Goal: Task Accomplishment & Management: Complete application form

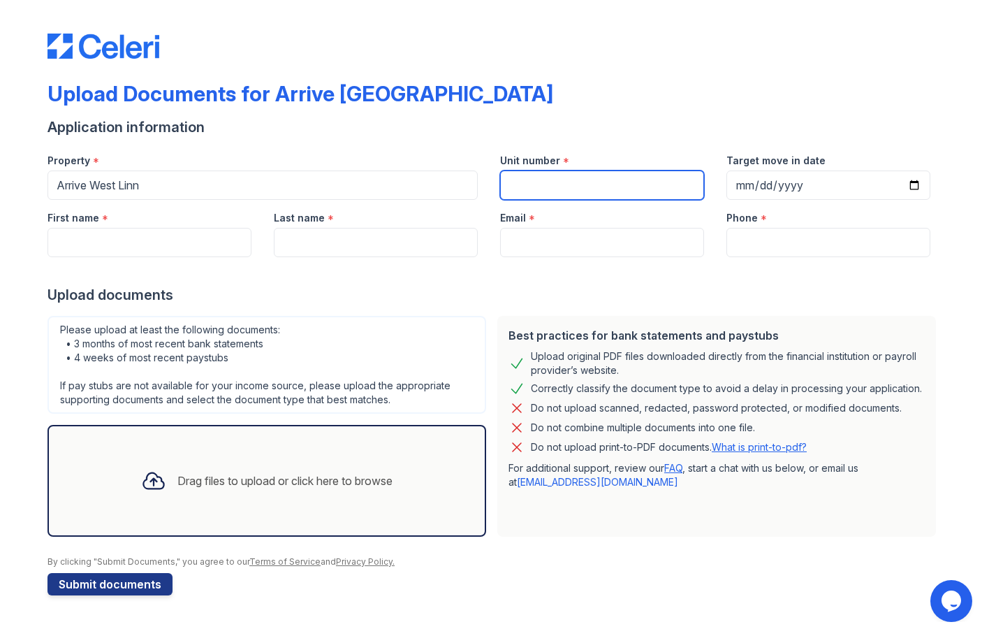
click at [533, 190] on input "Unit number" at bounding box center [602, 184] width 204 height 29
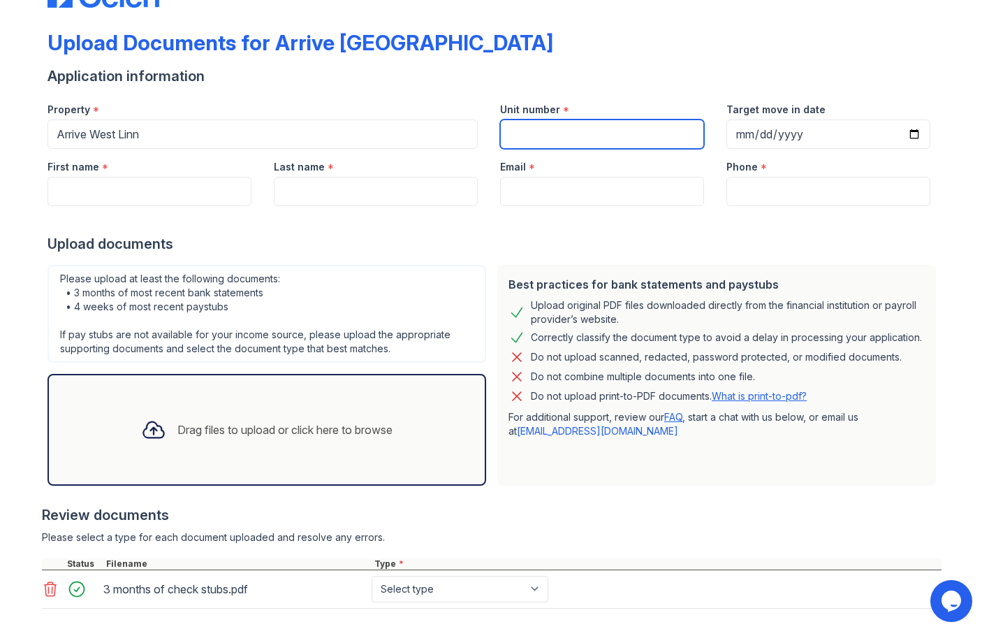
scroll to position [119, 0]
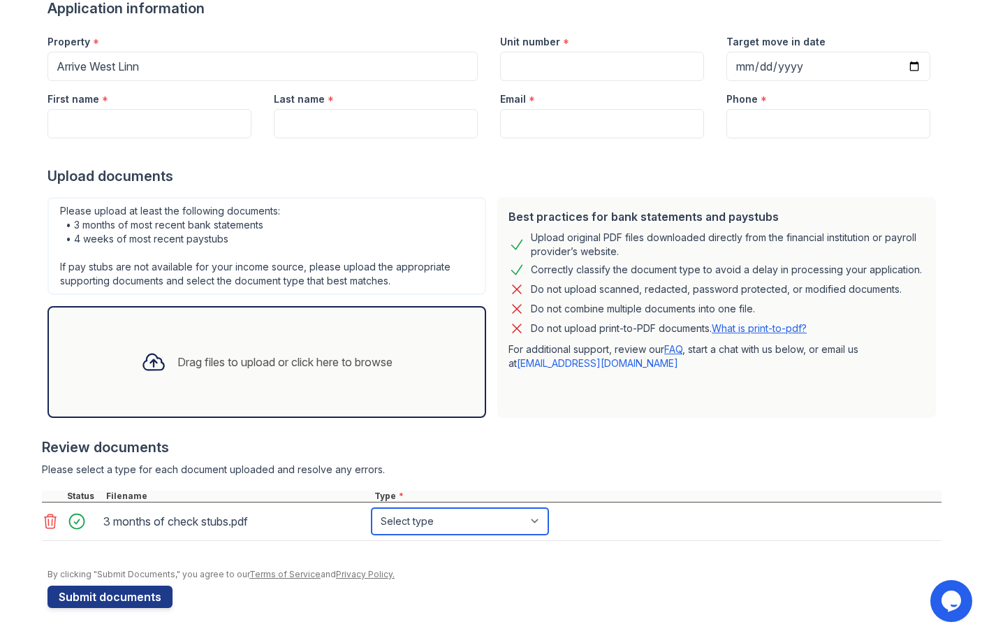
click at [428, 517] on select "Select type Paystub Bank Statement Offer Letter Tax Documents Benefit Award Let…" at bounding box center [460, 521] width 177 height 27
select select "paystub"
click at [372, 508] on select "Select type Paystub Bank Statement Offer Letter Tax Documents Benefit Award Let…" at bounding box center [460, 521] width 177 height 27
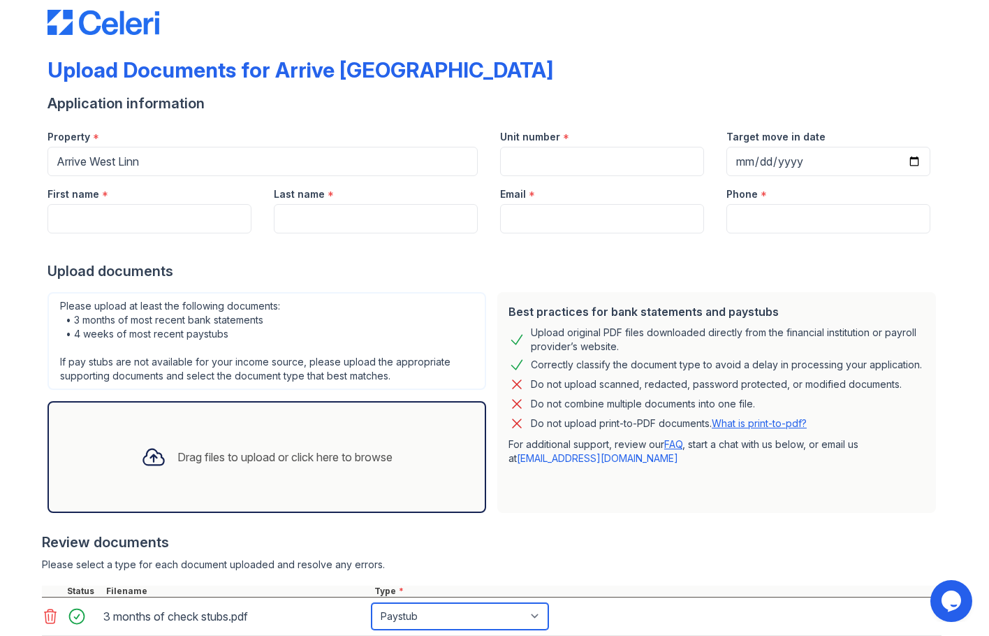
scroll to position [0, 0]
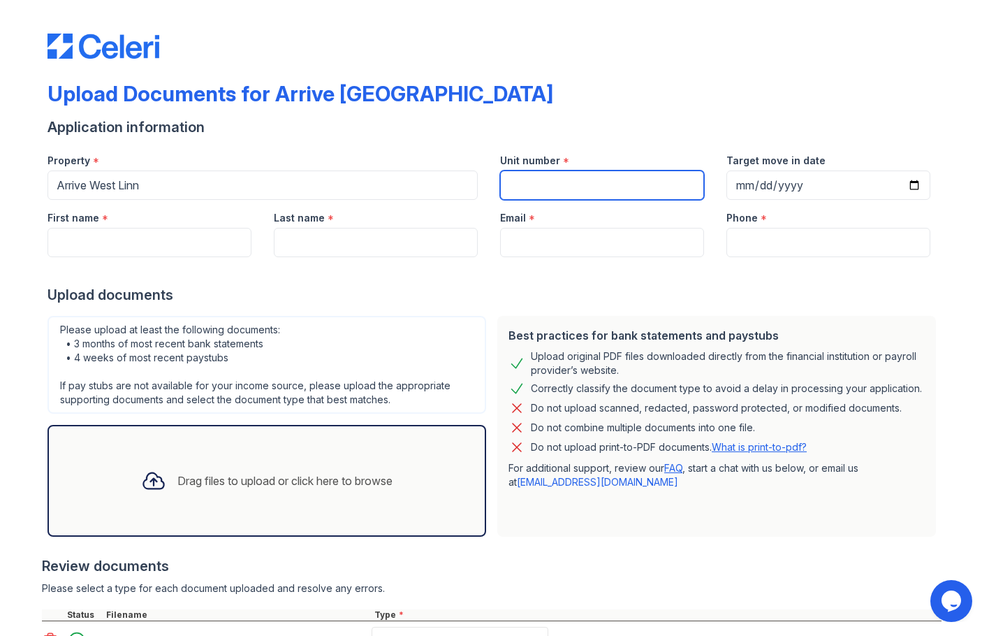
click at [531, 182] on input "Unit number" at bounding box center [602, 184] width 204 height 29
type input "G-77"
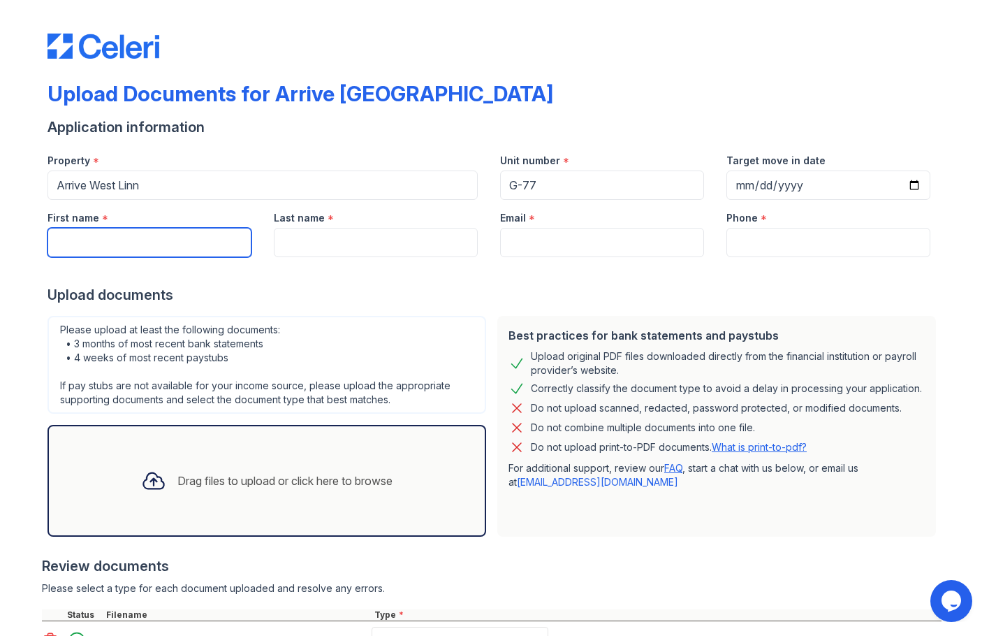
click at [163, 244] on input "First name" at bounding box center [149, 242] width 204 height 29
type input "[PERSON_NAME]"
type input "[PERSON_NAME][EMAIL_ADDRESS][PERSON_NAME][DOMAIN_NAME]"
type input "3235272255"
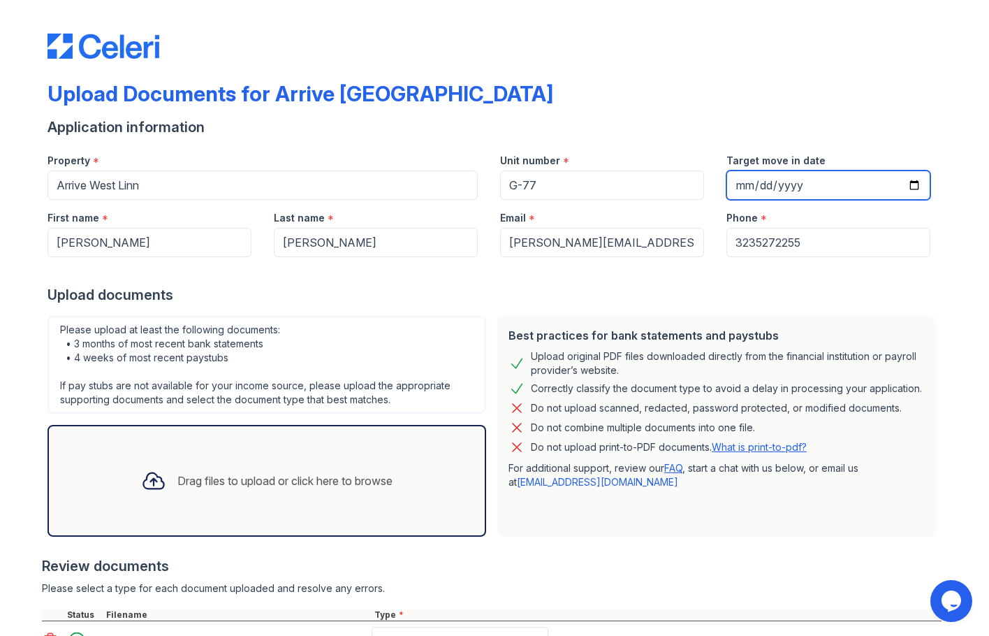
click at [783, 186] on input "Target move in date" at bounding box center [828, 184] width 204 height 29
click at [909, 184] on input "Target move in date" at bounding box center [828, 184] width 204 height 29
type input "[DATE]"
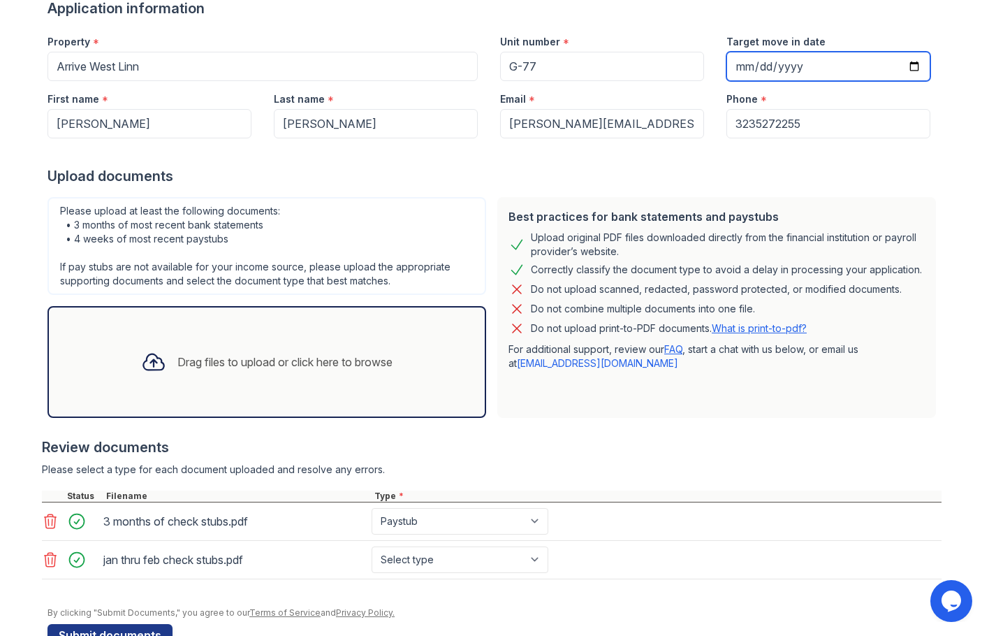
scroll to position [157, 0]
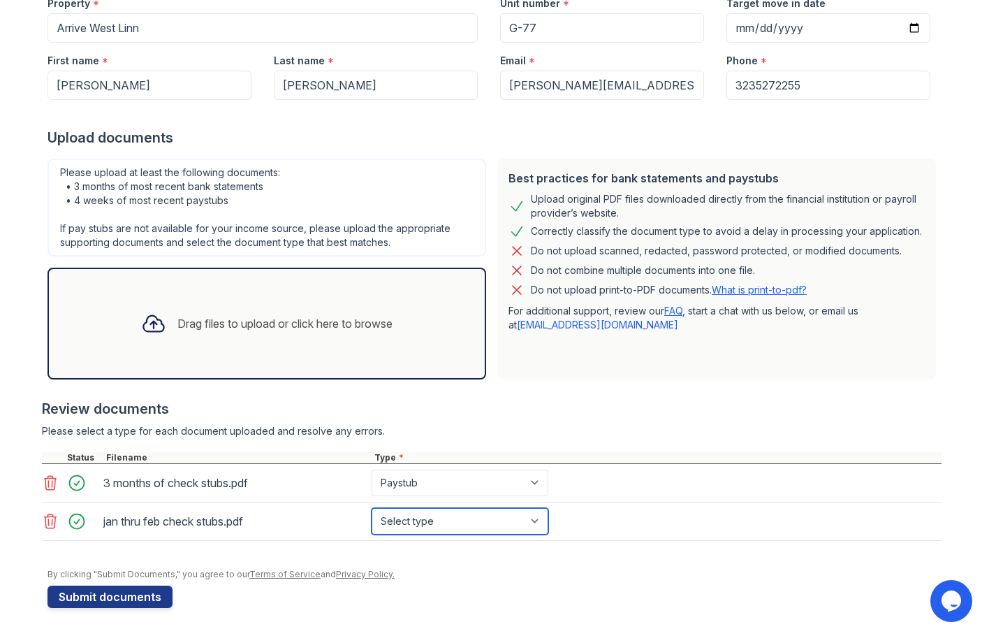
click at [415, 513] on select "Select type Paystub Bank Statement Offer Letter Tax Documents Benefit Award Let…" at bounding box center [460, 521] width 177 height 27
select select "paystub"
click at [372, 508] on select "Select type Paystub Bank Statement Offer Letter Tax Documents Benefit Award Let…" at bounding box center [460, 521] width 177 height 27
click at [151, 601] on button "Submit documents" at bounding box center [109, 596] width 125 height 22
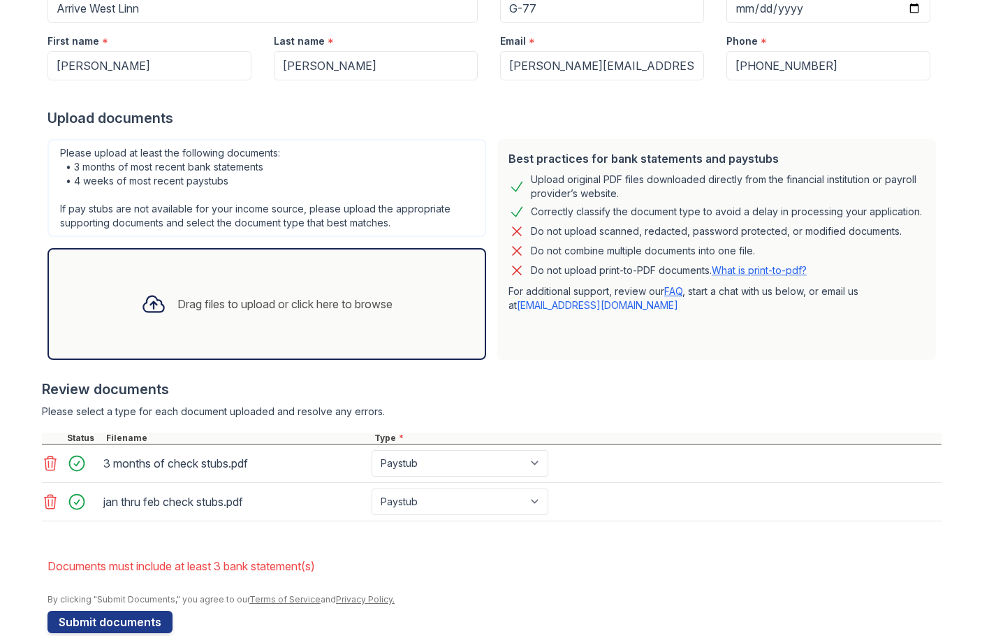
scroll to position [241, 0]
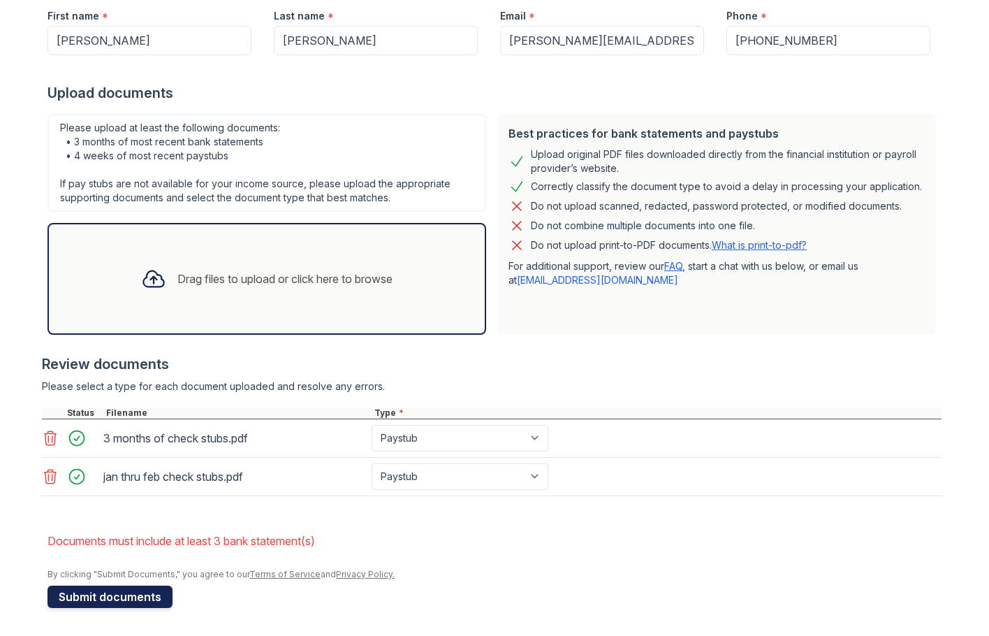
click at [138, 598] on button "Submit documents" at bounding box center [109, 596] width 125 height 22
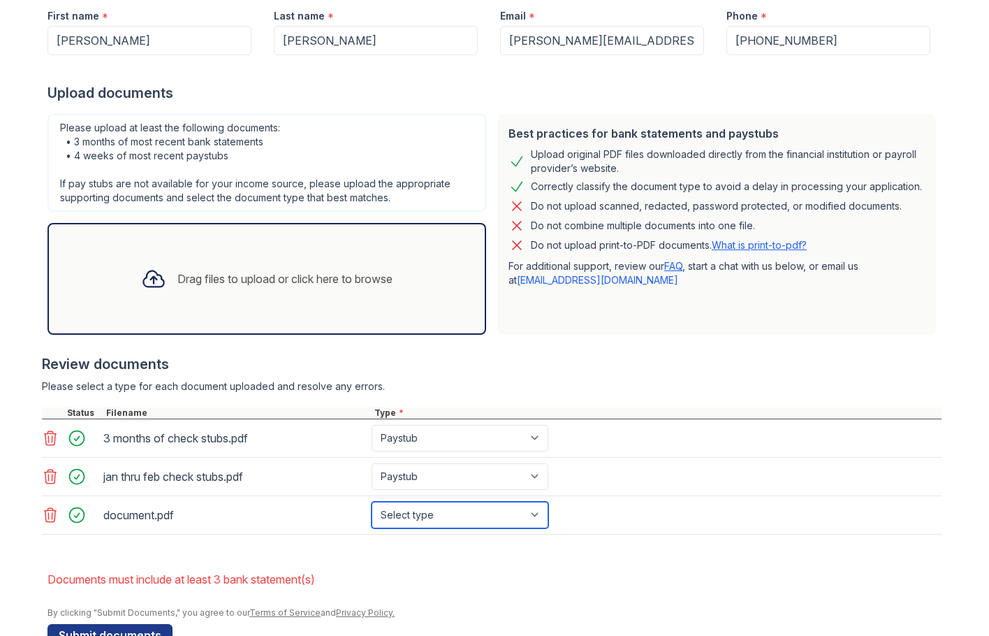
click at [419, 517] on select "Select type Paystub Bank Statement Offer Letter Tax Documents Benefit Award Let…" at bounding box center [460, 514] width 177 height 27
select select "bank_statement"
click at [372, 501] on select "Select type Paystub Bank Statement Offer Letter Tax Documents Benefit Award Let…" at bounding box center [460, 514] width 177 height 27
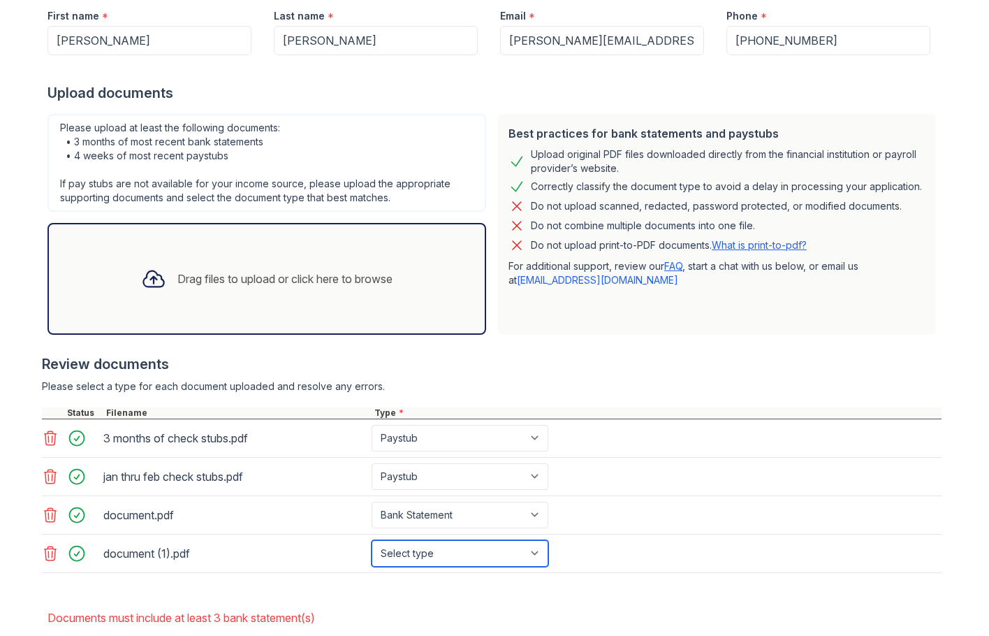
click at [411, 557] on select "Select type Paystub Bank Statement Offer Letter Tax Documents Benefit Award Let…" at bounding box center [460, 553] width 177 height 27
select select "bank_statement"
click at [372, 540] on select "Select type Paystub Bank Statement Offer Letter Tax Documents Benefit Award Let…" at bounding box center [460, 553] width 177 height 27
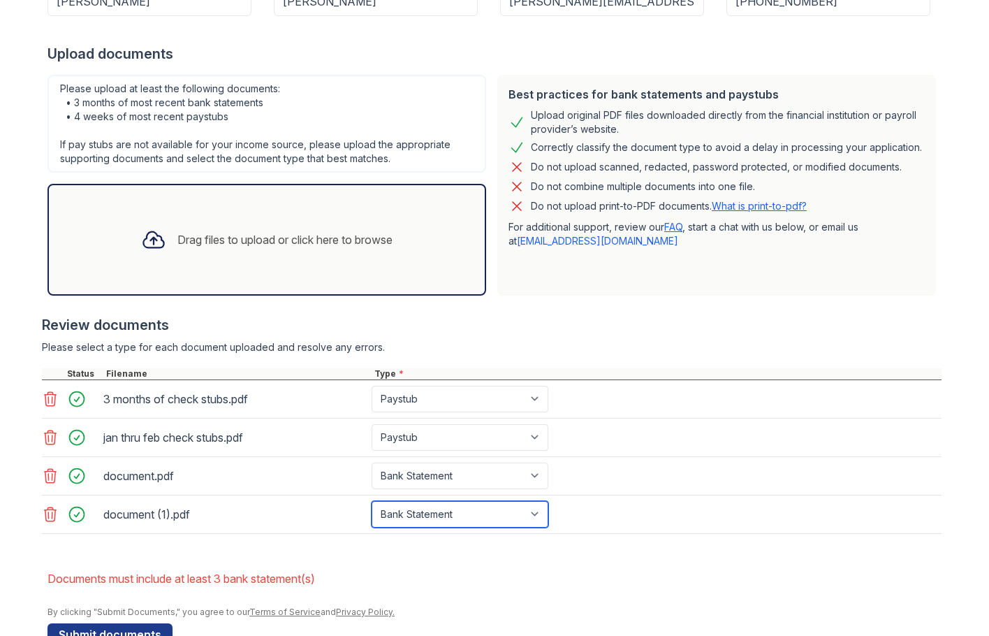
scroll to position [318, 0]
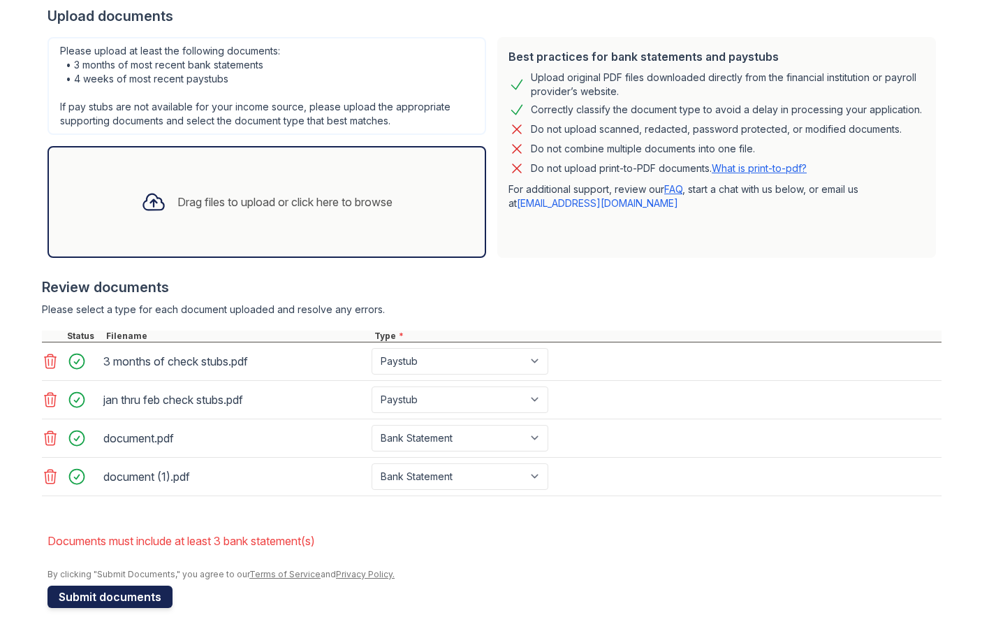
click at [119, 596] on button "Submit documents" at bounding box center [109, 596] width 125 height 22
click at [534, 404] on select "Paystub Bank Statement Offer Letter Tax Documents Benefit Award Letter Investme…" at bounding box center [460, 399] width 177 height 27
select select "bank_statement"
click at [372, 386] on select "Paystub Bank Statement Offer Letter Tax Documents Benefit Award Letter Investme…" at bounding box center [460, 399] width 177 height 27
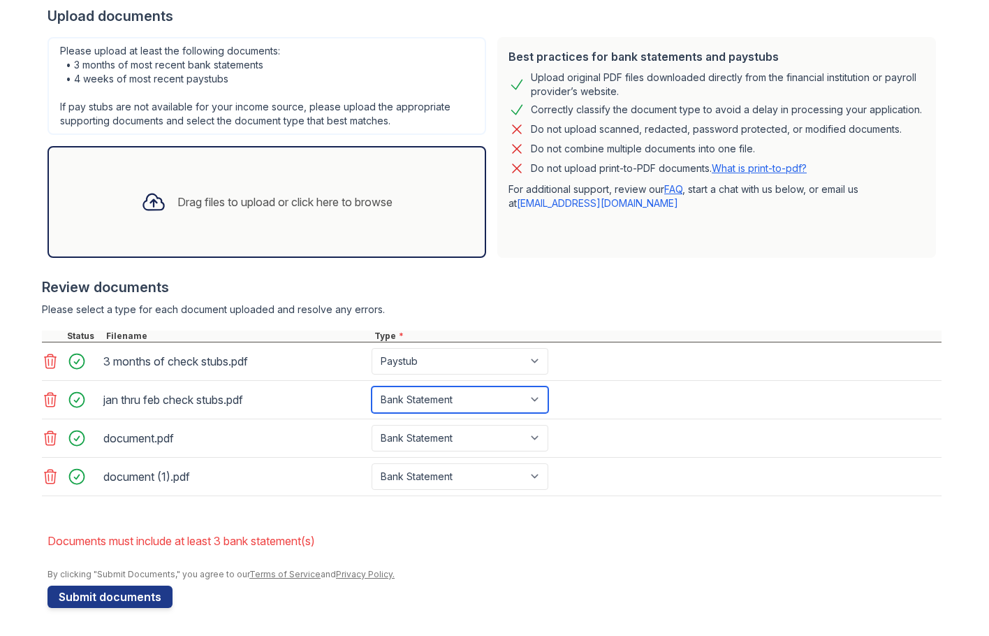
click at [460, 409] on select "Paystub Bank Statement Offer Letter Tax Documents Benefit Award Letter Investme…" at bounding box center [460, 399] width 177 height 27
click at [559, 573] on div "By clicking "Submit Documents," you agree to our Terms of Service and Privacy P…" at bounding box center [494, 573] width 894 height 11
click at [119, 599] on button "Submit documents" at bounding box center [109, 596] width 125 height 22
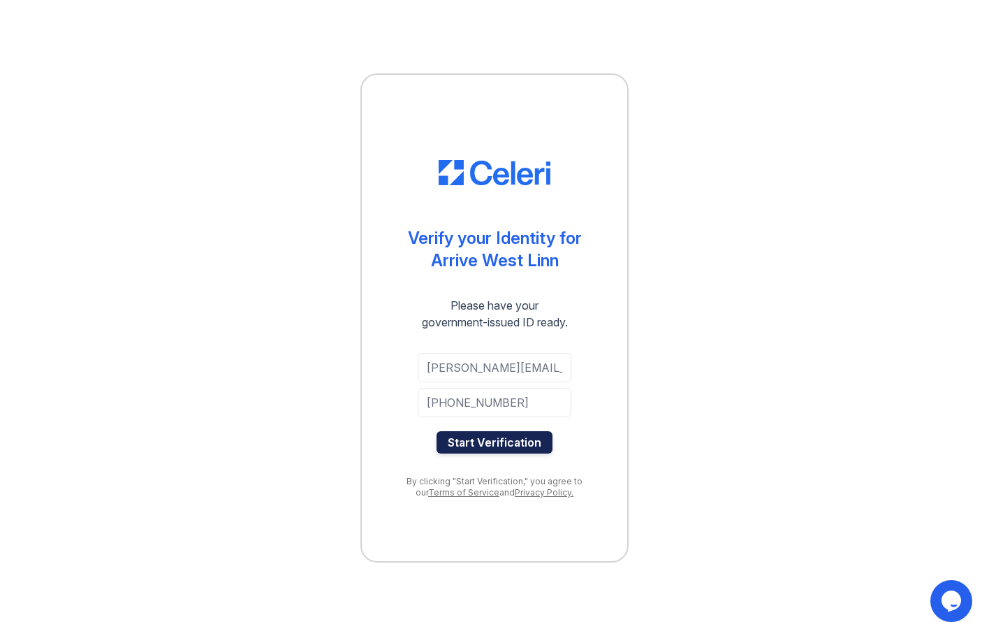
click at [492, 435] on button "Start Verification" at bounding box center [494, 442] width 116 height 22
